Goal: Information Seeking & Learning: Learn about a topic

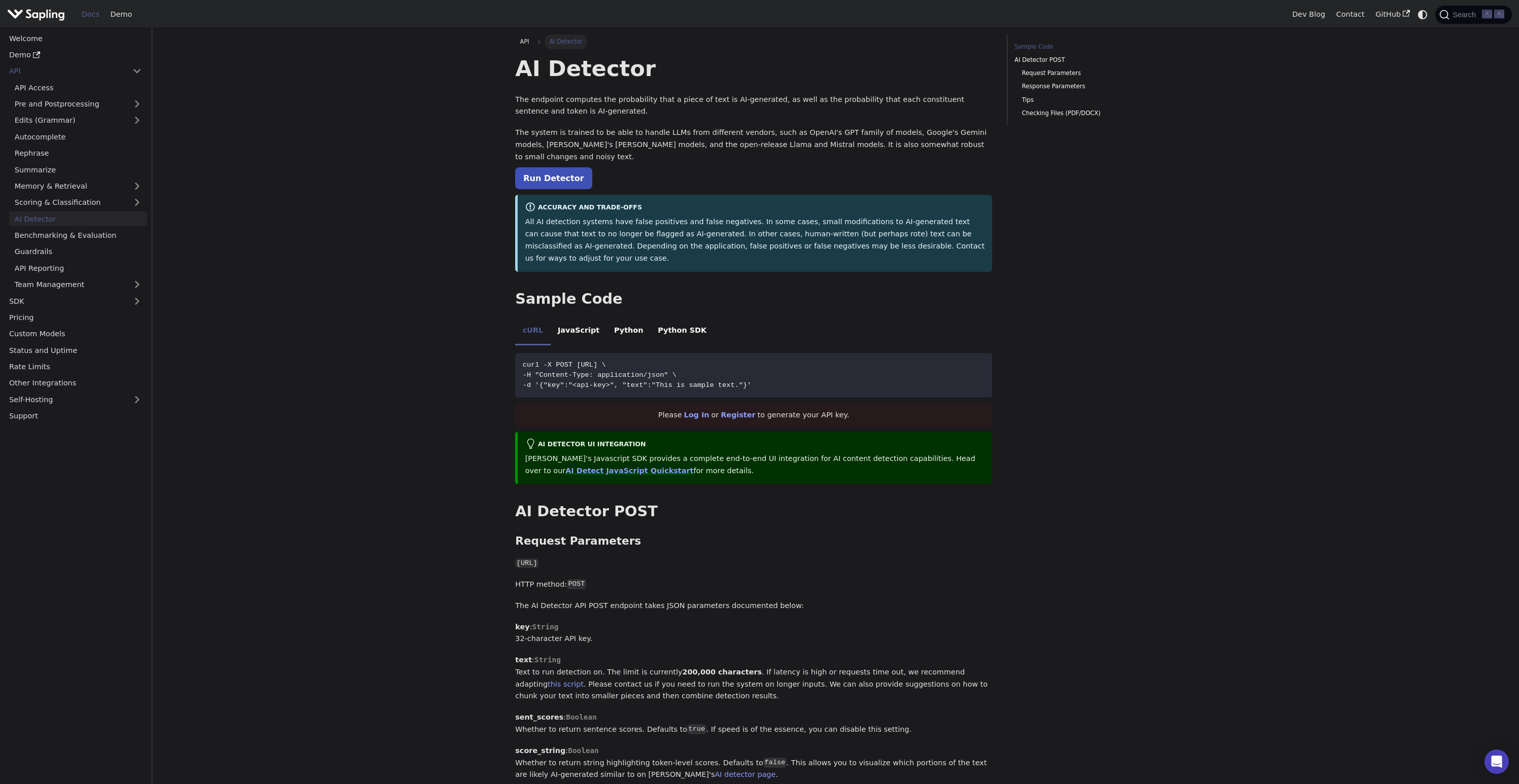
click at [59, 15] on img "Main" at bounding box center [36, 15] width 58 height 15
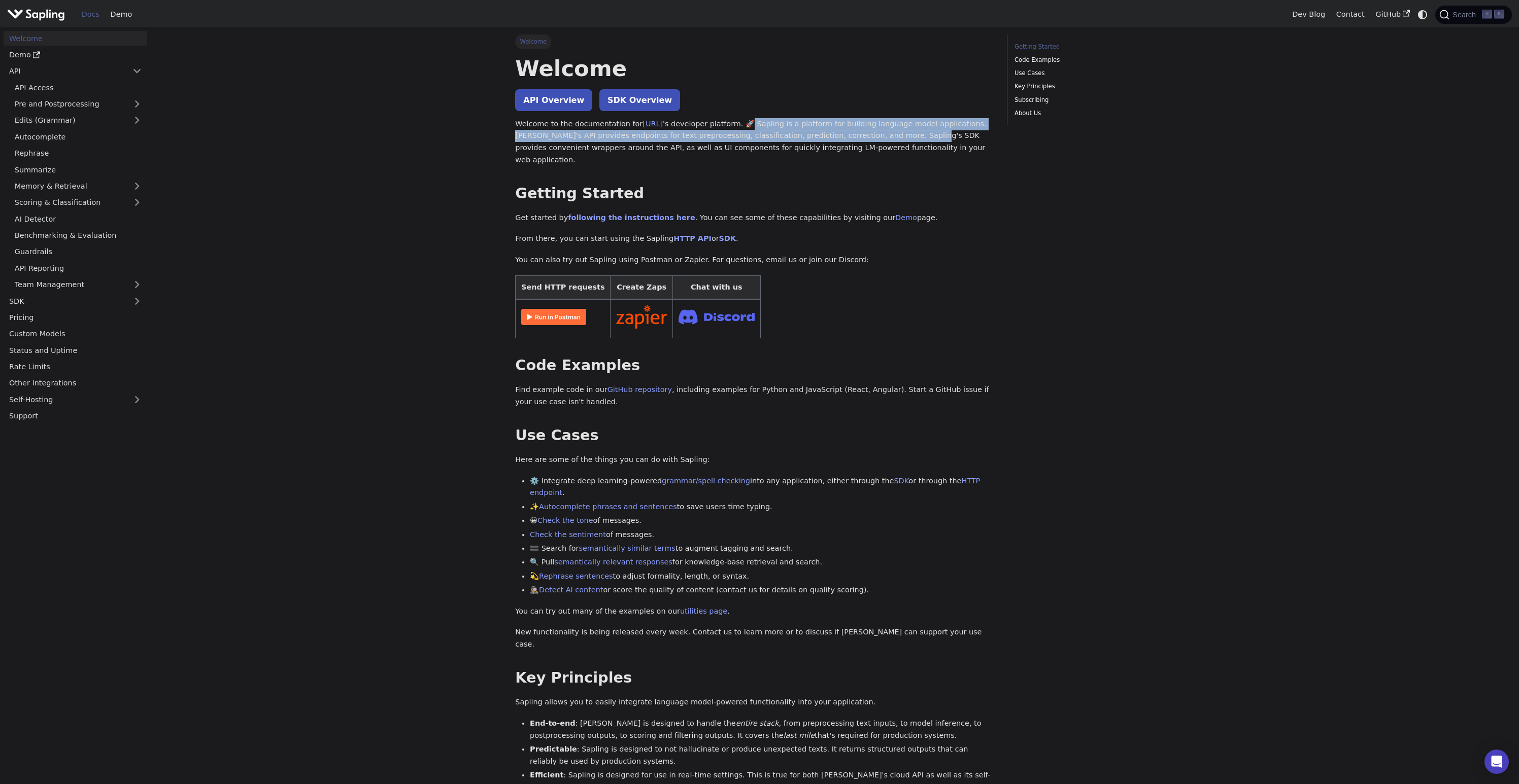
drag, startPoint x: 759, startPoint y: 124, endPoint x: 880, endPoint y: 141, distance: 122.2
click at [875, 139] on p "Welcome to the documentation for [URL] 's developer platform. 🚀 Sapling is a pl…" at bounding box center [753, 142] width 477 height 48
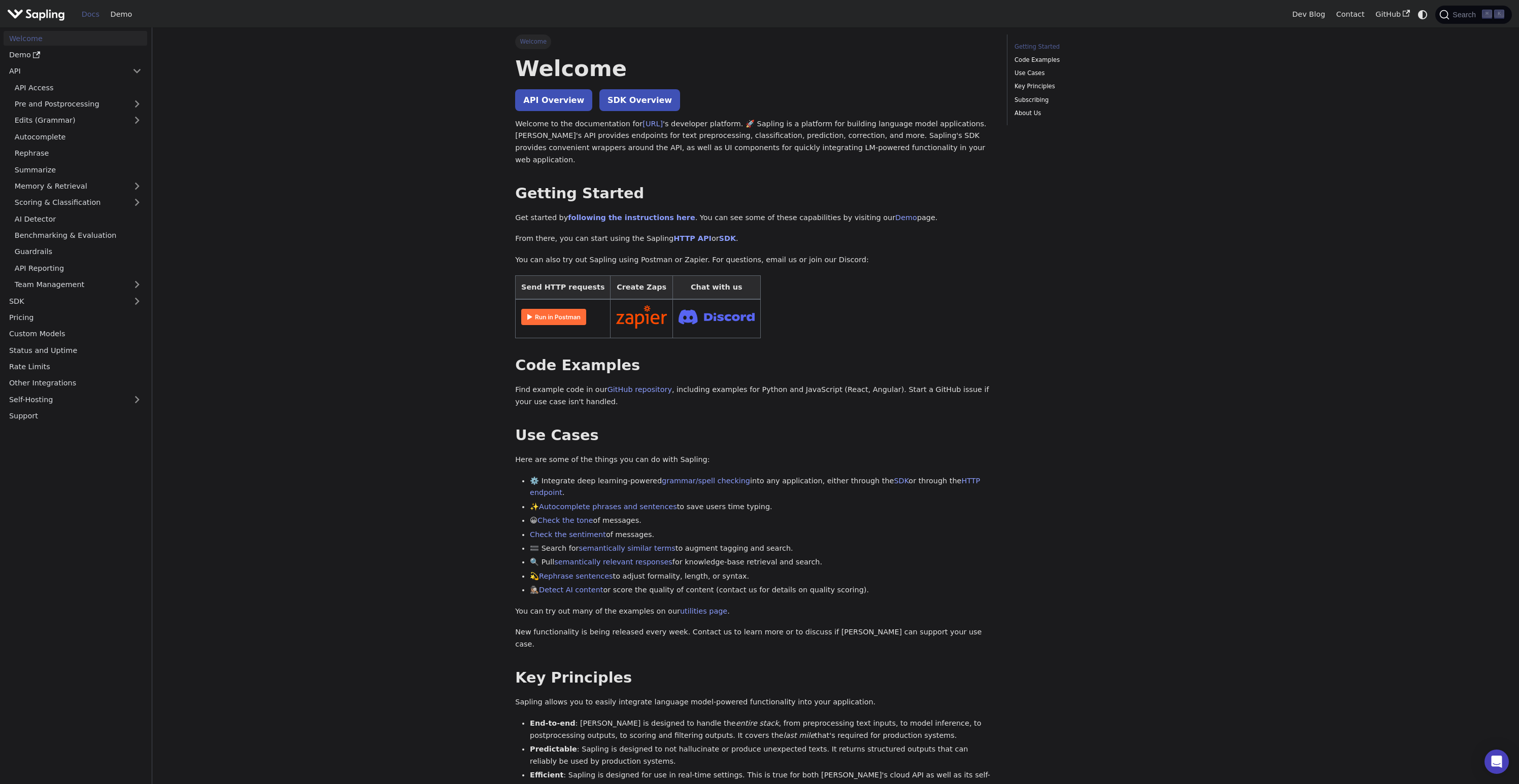
drag, startPoint x: 908, startPoint y: 147, endPoint x: 922, endPoint y: 149, distance: 14.1
click at [910, 148] on p "Welcome to the documentation for [URL] 's developer platform. 🚀 Sapling is a pl…" at bounding box center [753, 142] width 477 height 48
drag, startPoint x: 922, startPoint y: 149, endPoint x: 888, endPoint y: 147, distance: 34.1
click at [920, 149] on p "Welcome to the documentation for [URL] 's developer platform. 🚀 Sapling is a pl…" at bounding box center [753, 142] width 477 height 48
